Goal: Task Accomplishment & Management: Manage account settings

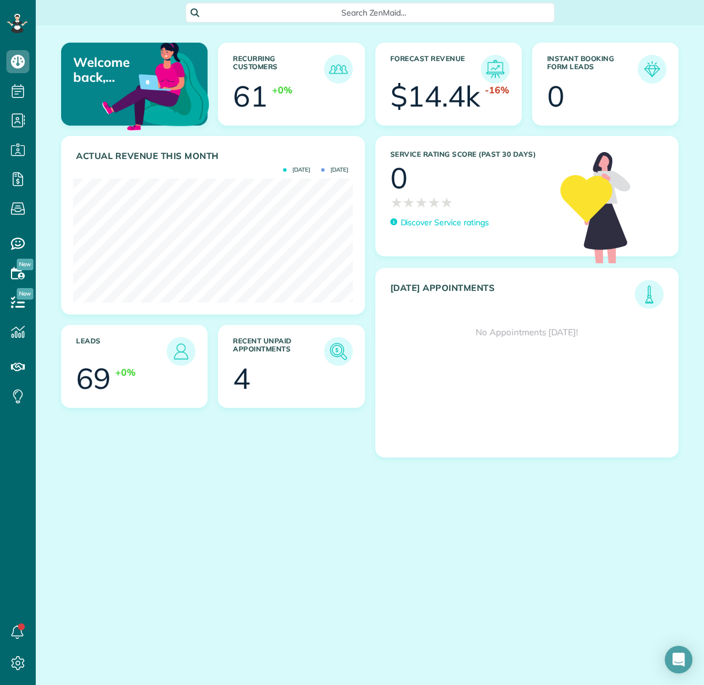
scroll to position [124, 279]
click at [336, 347] on img at bounding box center [338, 351] width 27 height 27
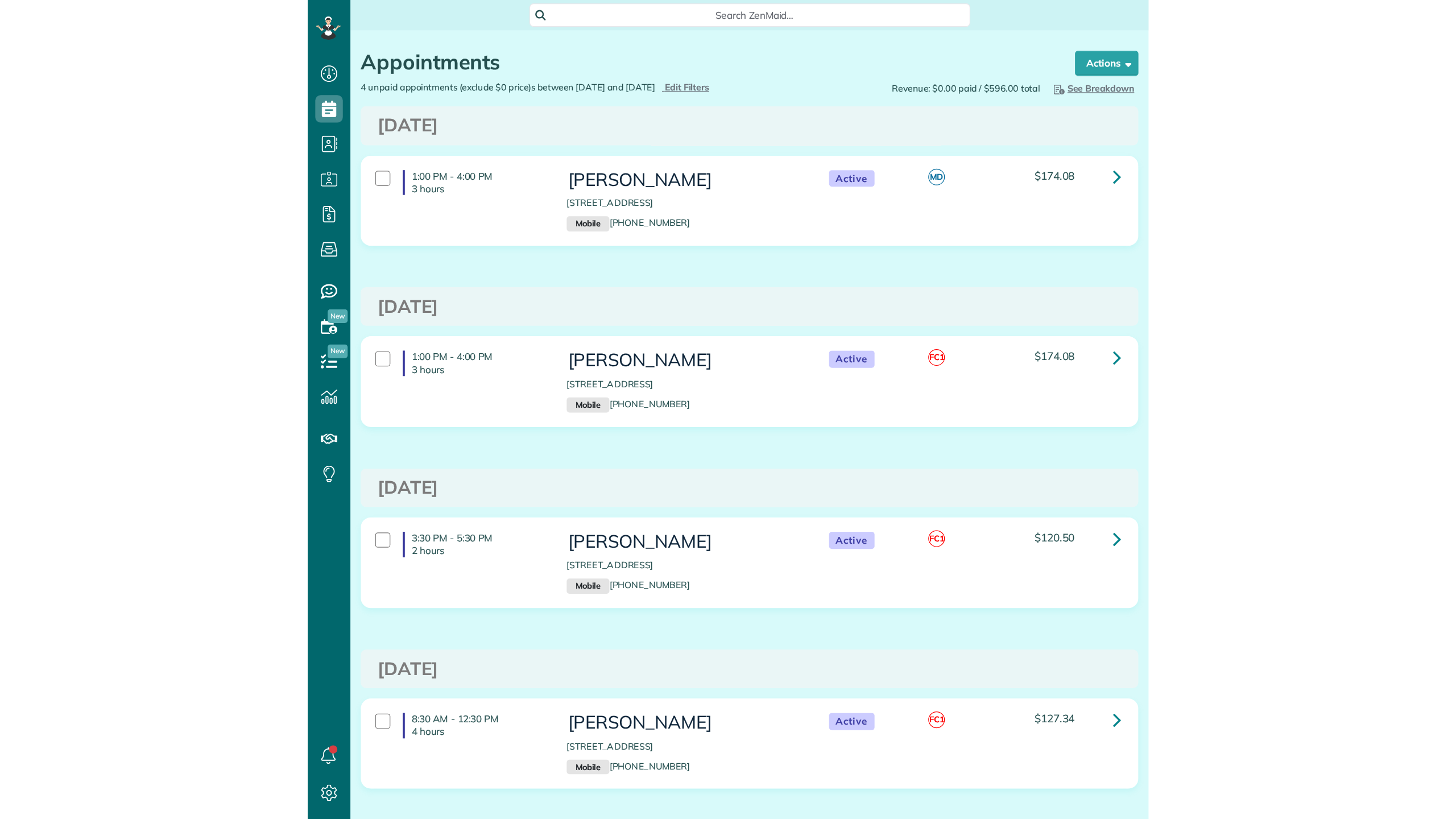
scroll to position [5, 5]
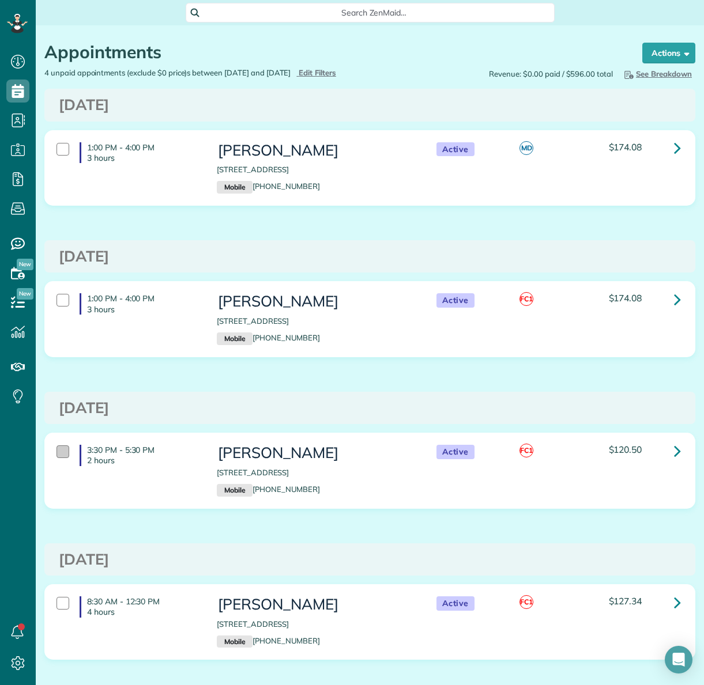
click at [63, 458] on div at bounding box center [62, 451] width 13 height 13
click at [60, 610] on div at bounding box center [62, 603] width 13 height 13
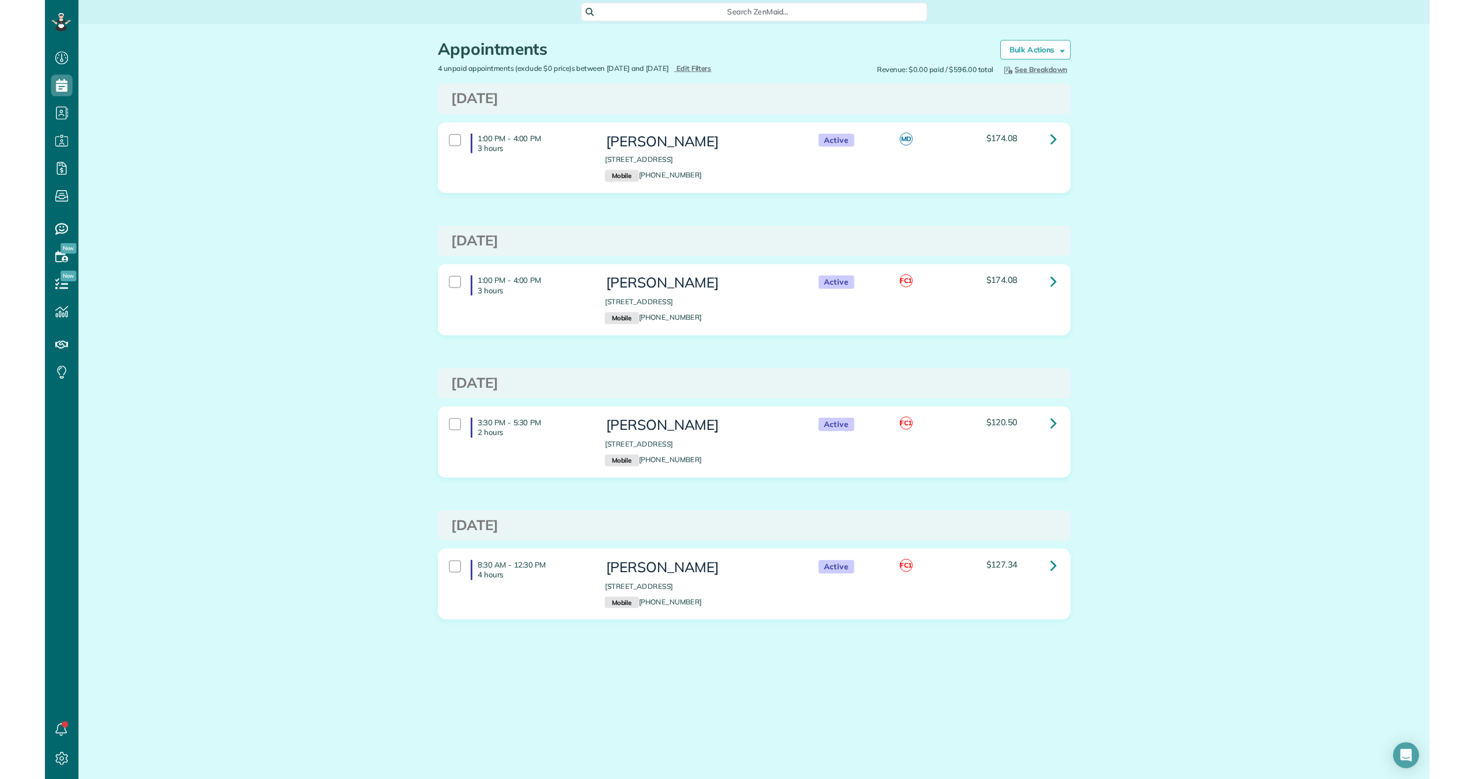
scroll to position [779, 36]
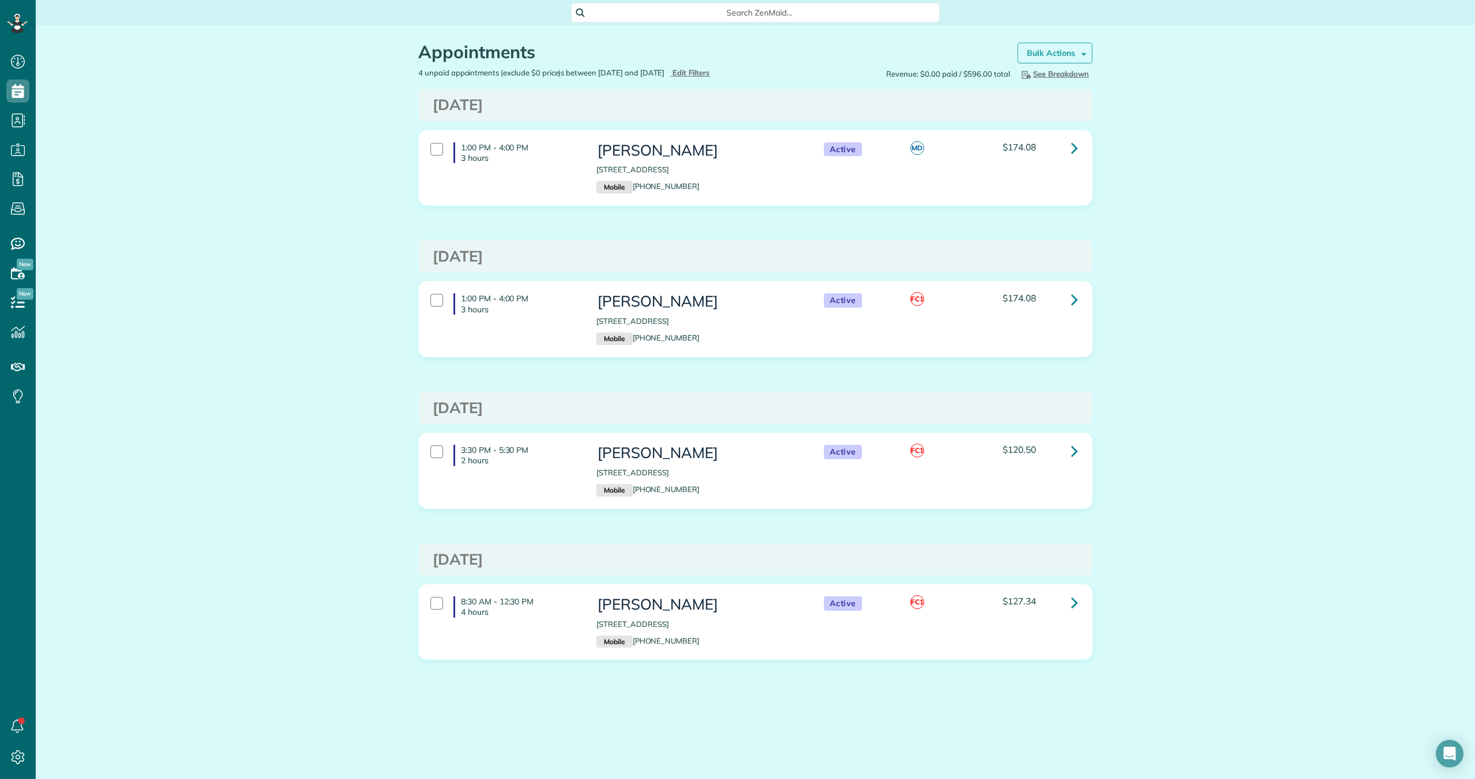
click at [703, 53] on strong "Bulk Actions" at bounding box center [1051, 53] width 48 height 10
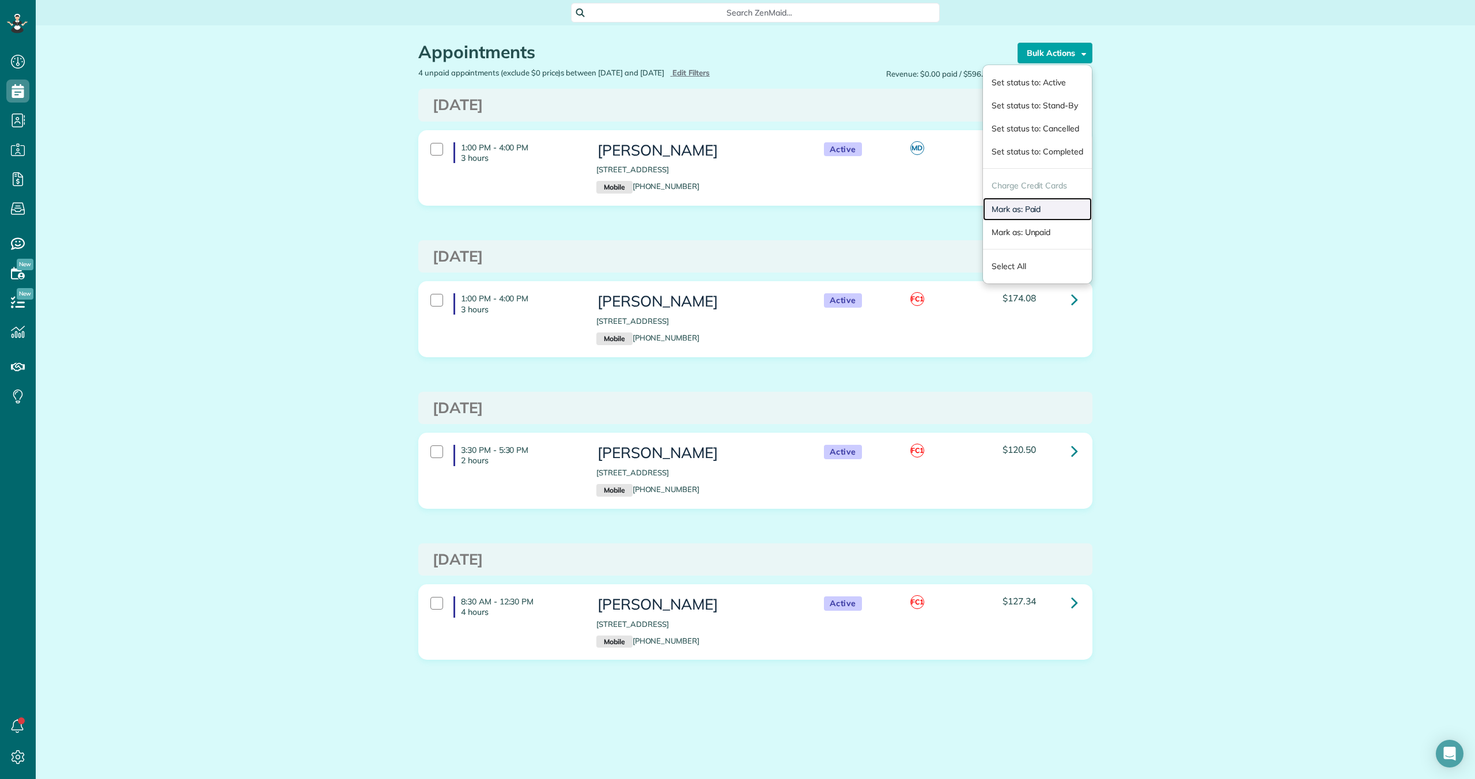
click at [703, 210] on link "Mark as: Paid" at bounding box center [1037, 209] width 109 height 23
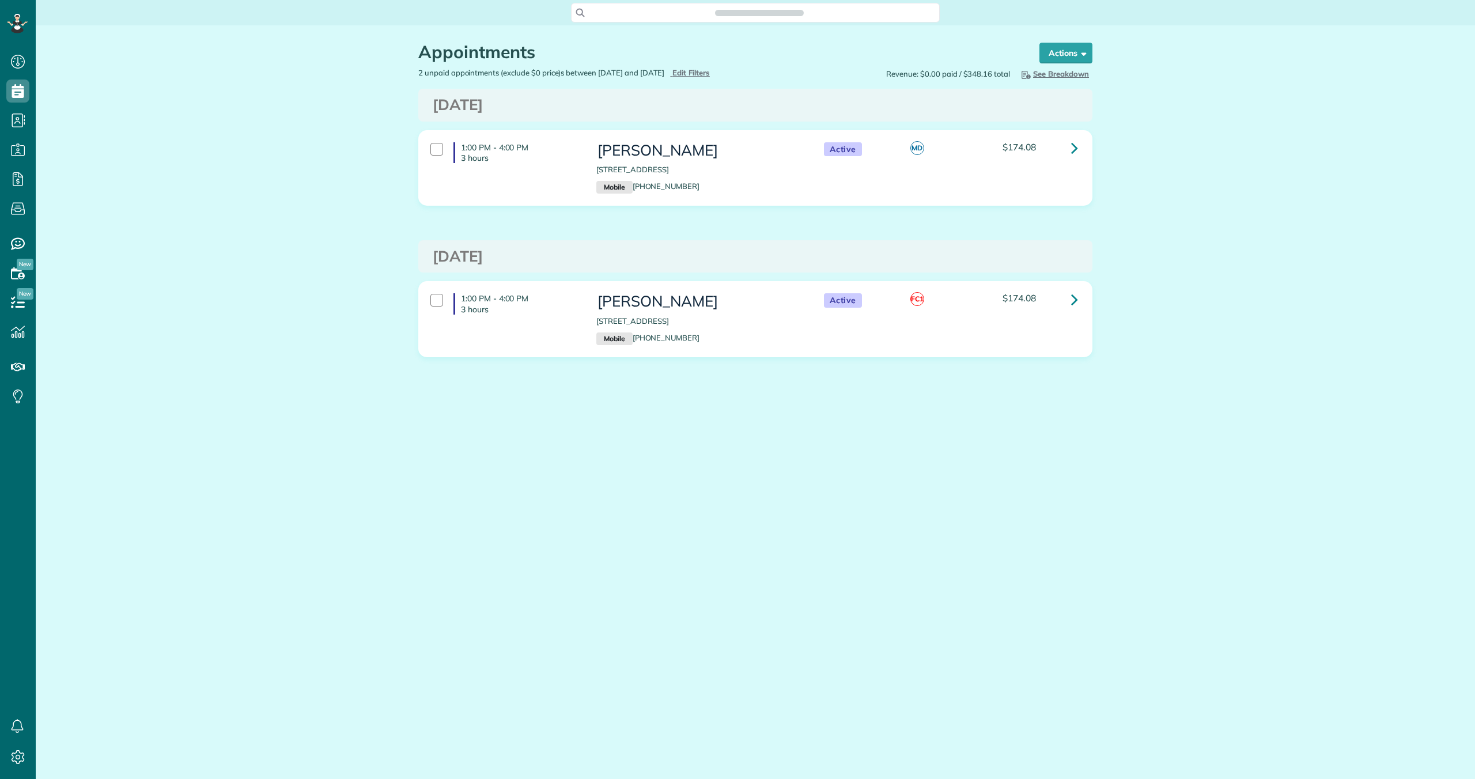
scroll to position [5, 5]
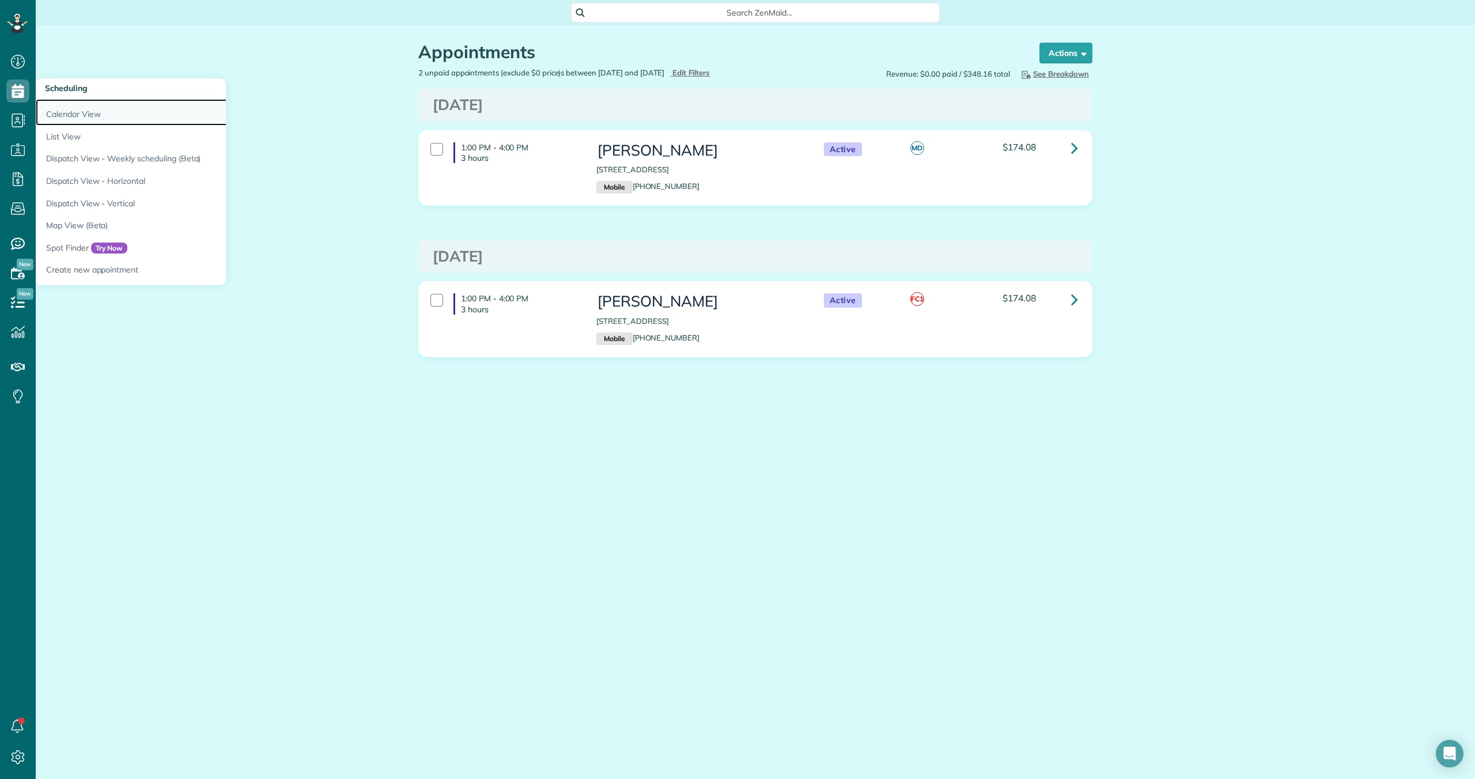
click at [67, 112] on link "Calendar View" at bounding box center [180, 112] width 288 height 27
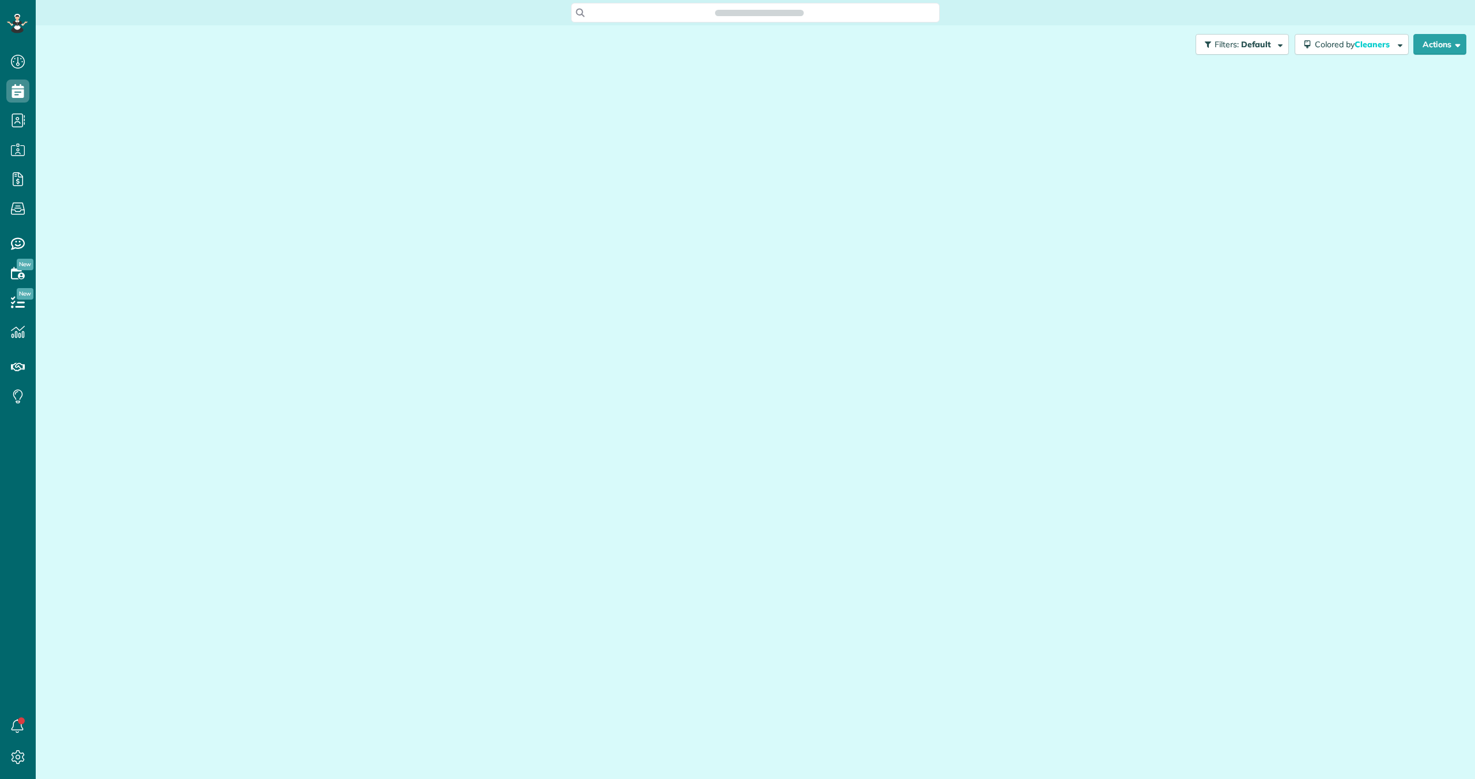
scroll to position [5, 5]
